Goal: Task Accomplishment & Management: Use online tool/utility

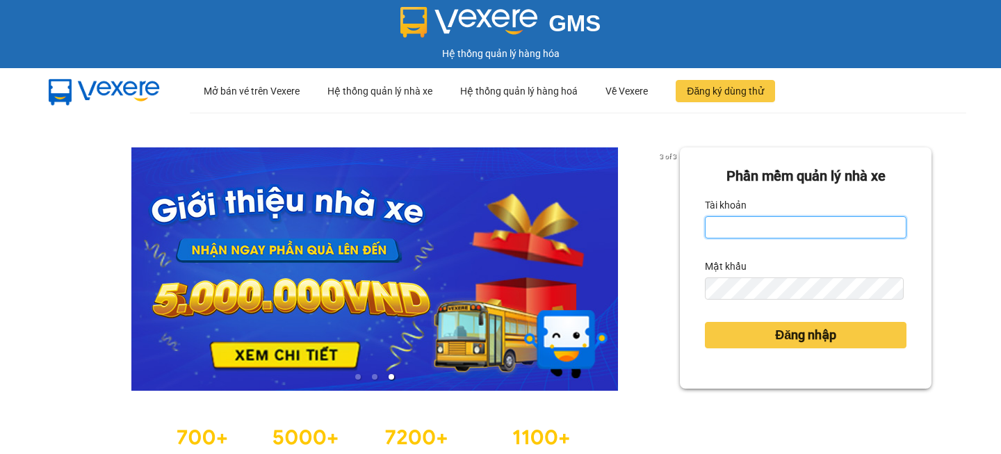
click at [742, 229] on input "Tài khoản" at bounding box center [806, 227] width 202 height 22
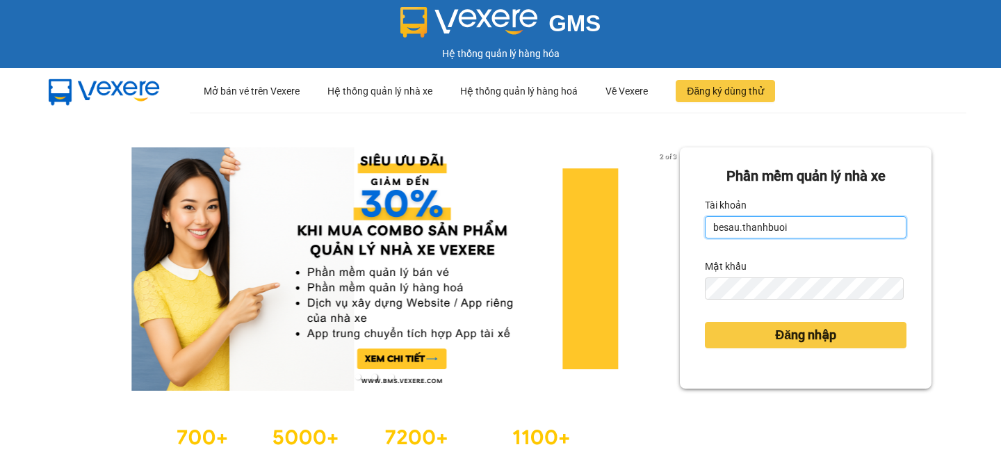
click at [731, 223] on input "besau.thanhbuoi" at bounding box center [806, 227] width 202 height 22
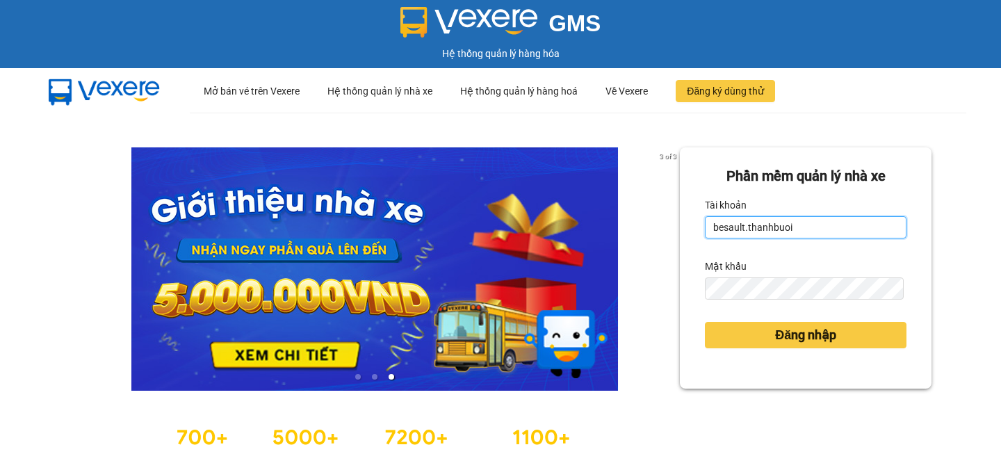
type input "besault.thanhbuoi"
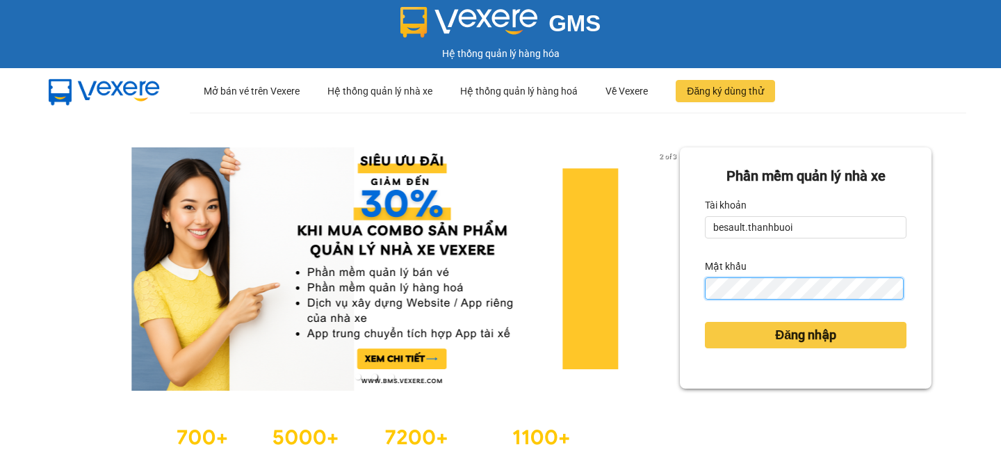
click at [705, 322] on button "Đăng nhập" at bounding box center [806, 335] width 202 height 26
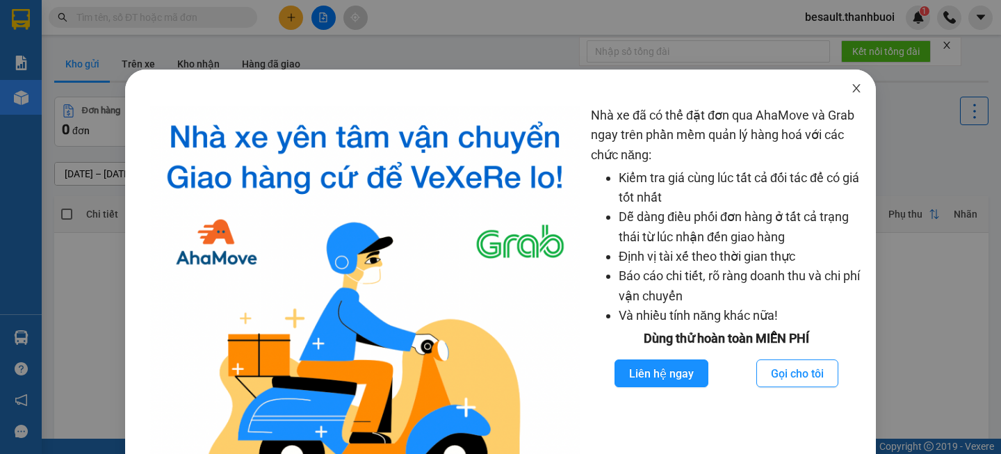
click at [843, 81] on span "Close" at bounding box center [856, 89] width 39 height 39
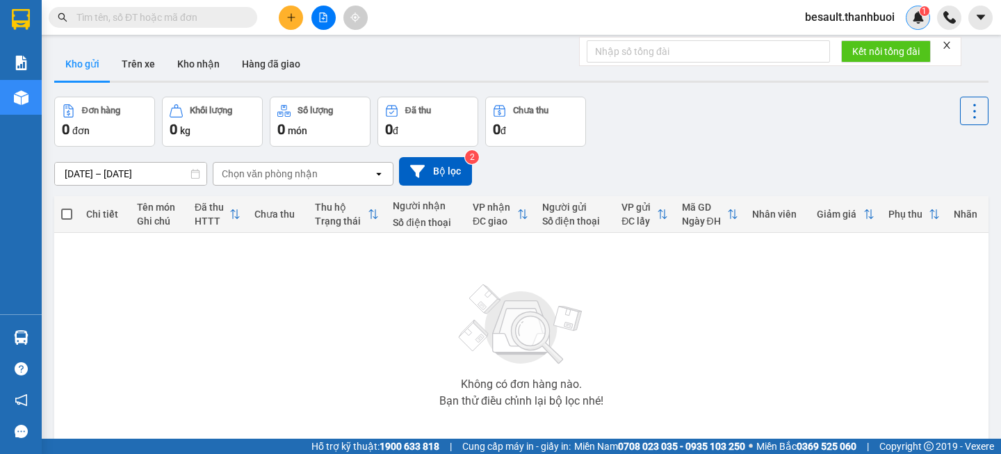
click at [915, 12] on img at bounding box center [918, 17] width 13 height 13
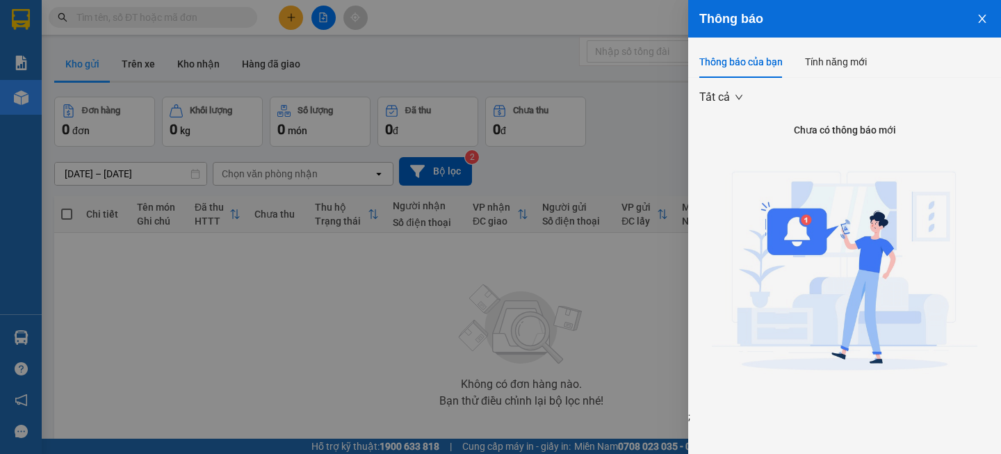
click at [808, 224] on img at bounding box center [845, 276] width 266 height 266
click at [984, 15] on icon "close" at bounding box center [982, 18] width 11 height 11
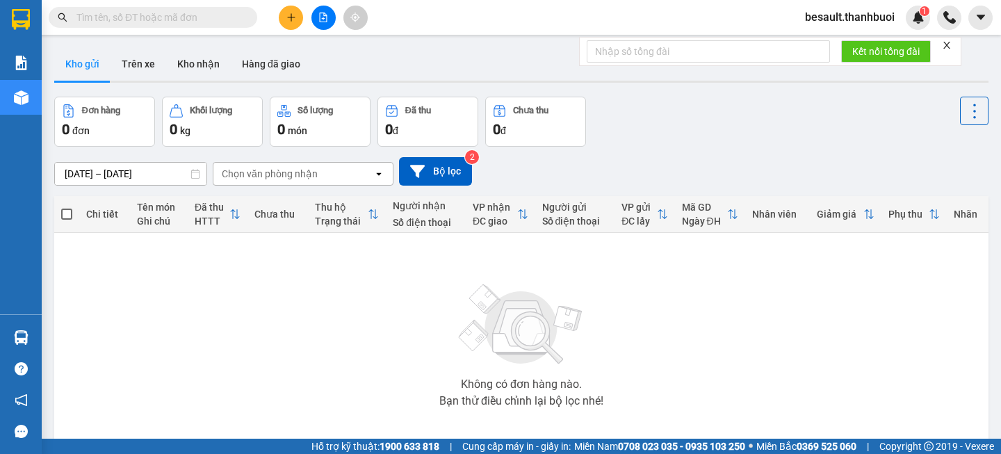
click at [676, 130] on div "Đơn hàng 0 đơn Khối lượng 0 kg Số lượng 0 món Đã thu 0 đ Chưa thu 0 đ" at bounding box center [521, 122] width 934 height 50
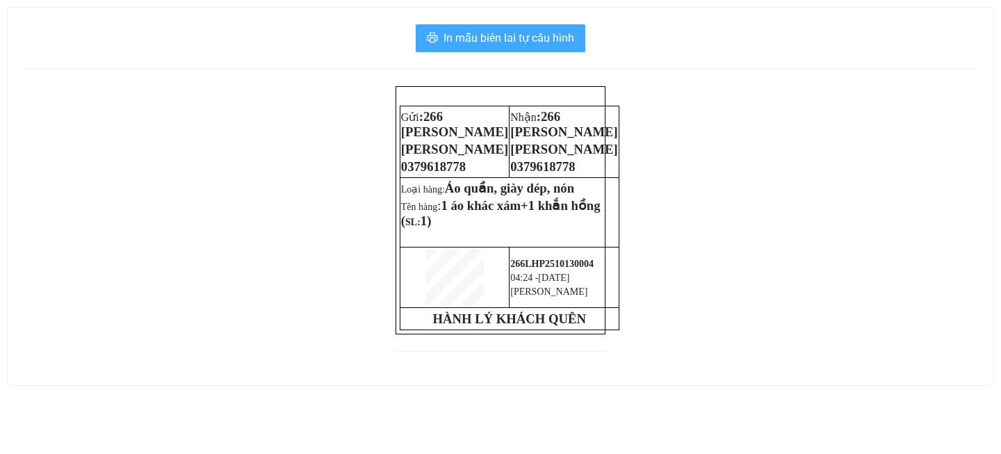
click at [494, 34] on span "In mẫu biên lai tự cấu hình" at bounding box center [509, 37] width 131 height 17
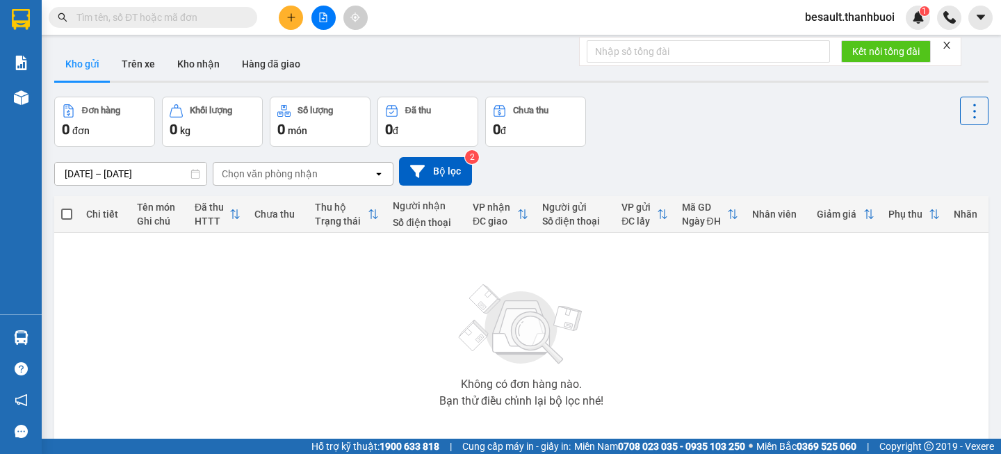
click at [715, 117] on div "Đơn hàng 0 đơn Khối lượng 0 kg Số lượng 0 món Đã thu 0 đ Chưa thu 0 đ" at bounding box center [521, 122] width 934 height 50
